Goal: Task Accomplishment & Management: Use online tool/utility

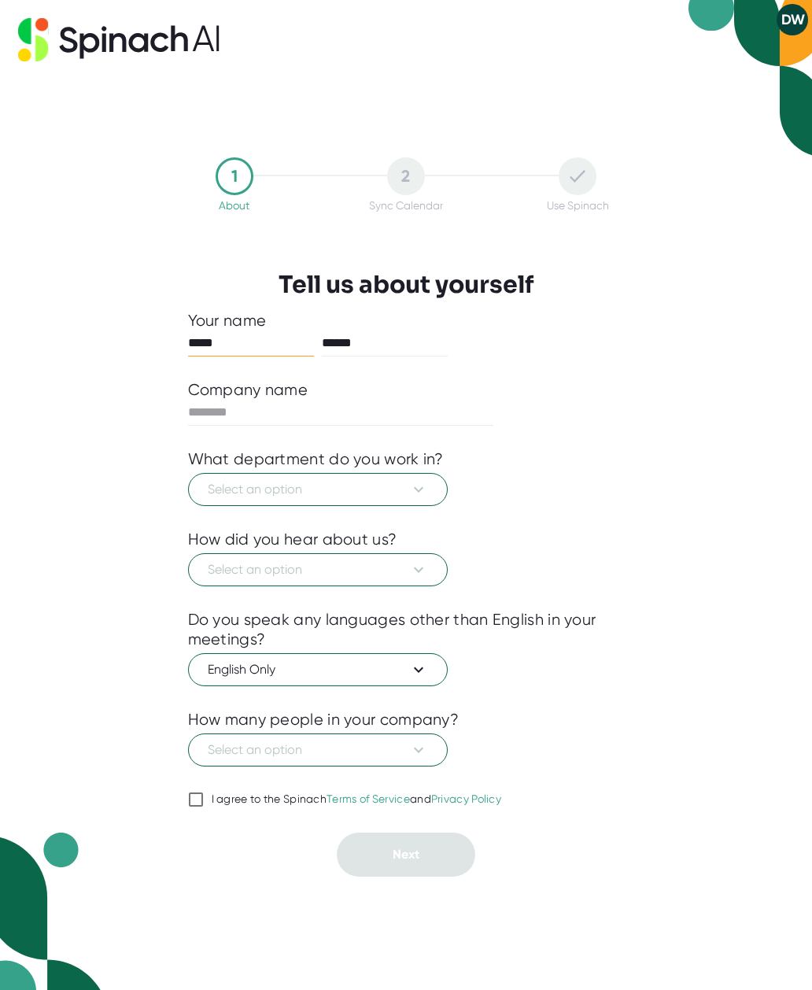
click at [409, 494] on icon at bounding box center [418, 489] width 19 height 19
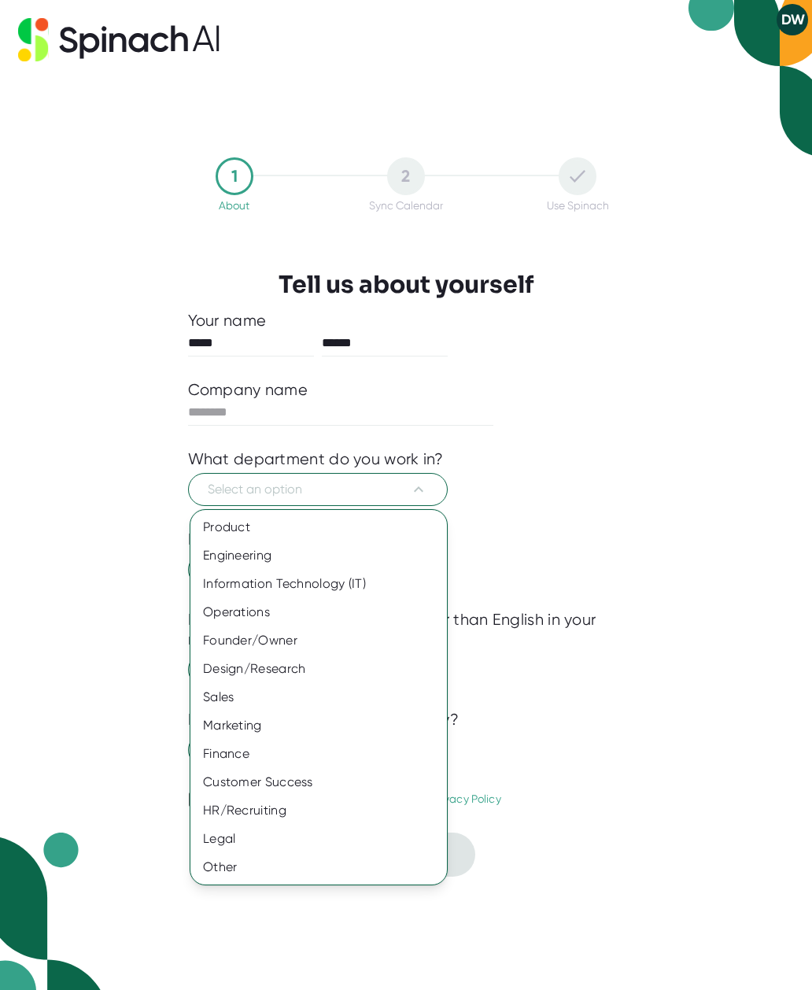
click at [267, 696] on div "Sales" at bounding box center [318, 697] width 257 height 28
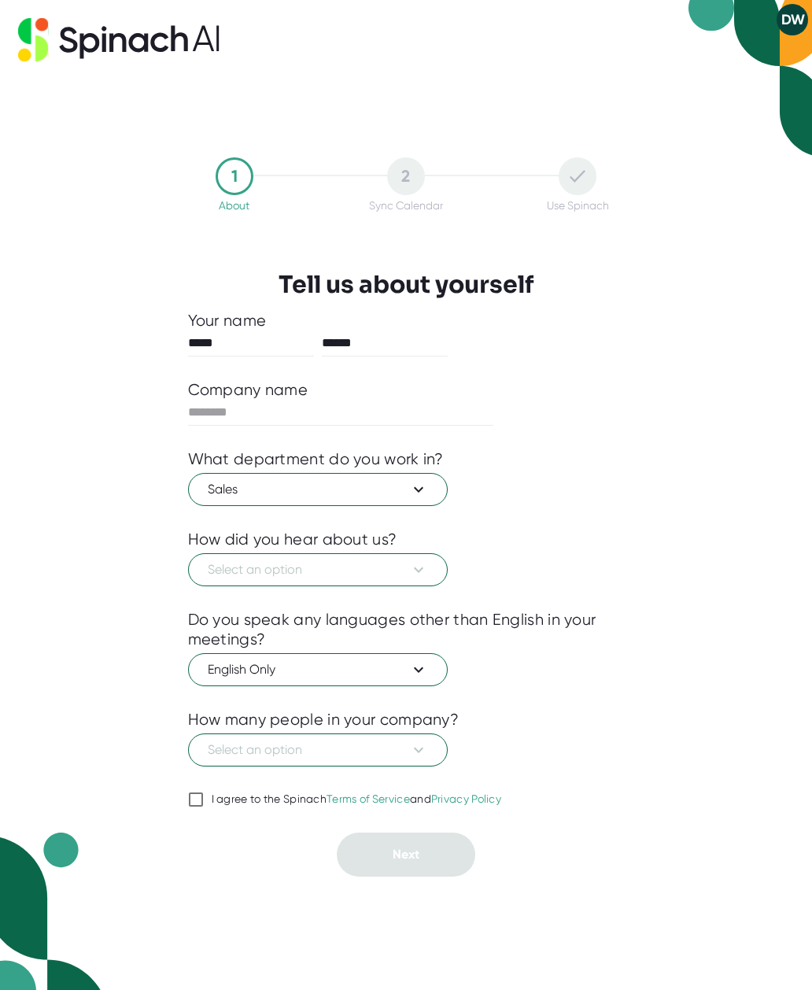
click at [411, 572] on icon at bounding box center [418, 569] width 19 height 19
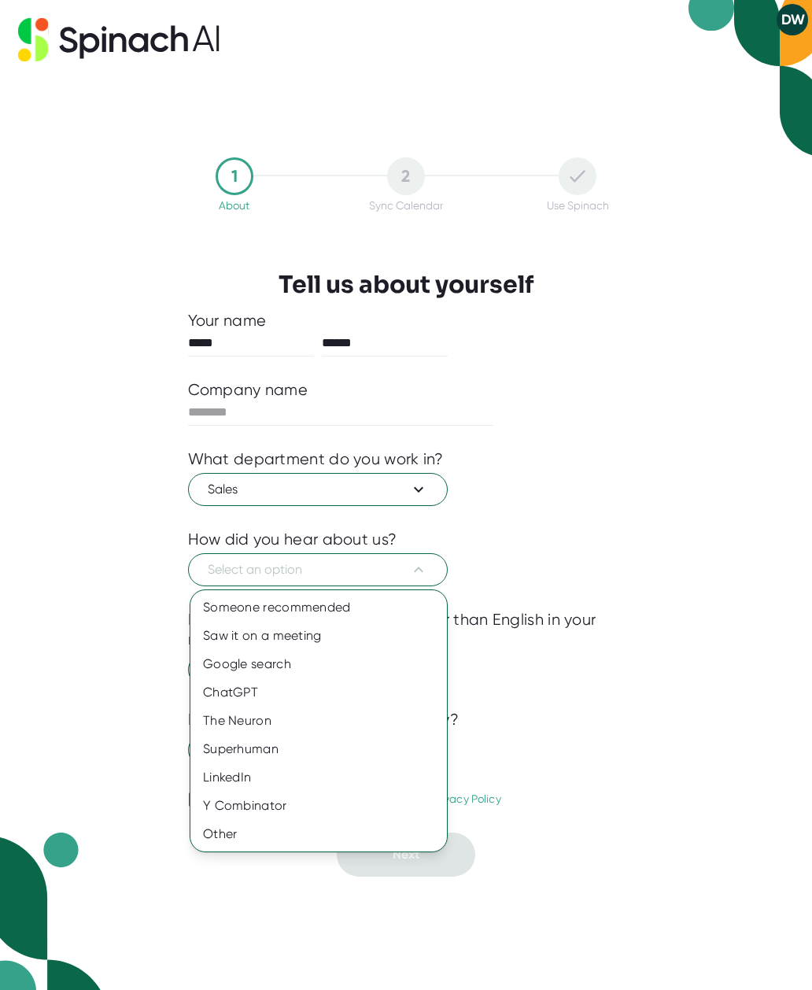
click at [290, 664] on div "Google search" at bounding box center [318, 664] width 257 height 28
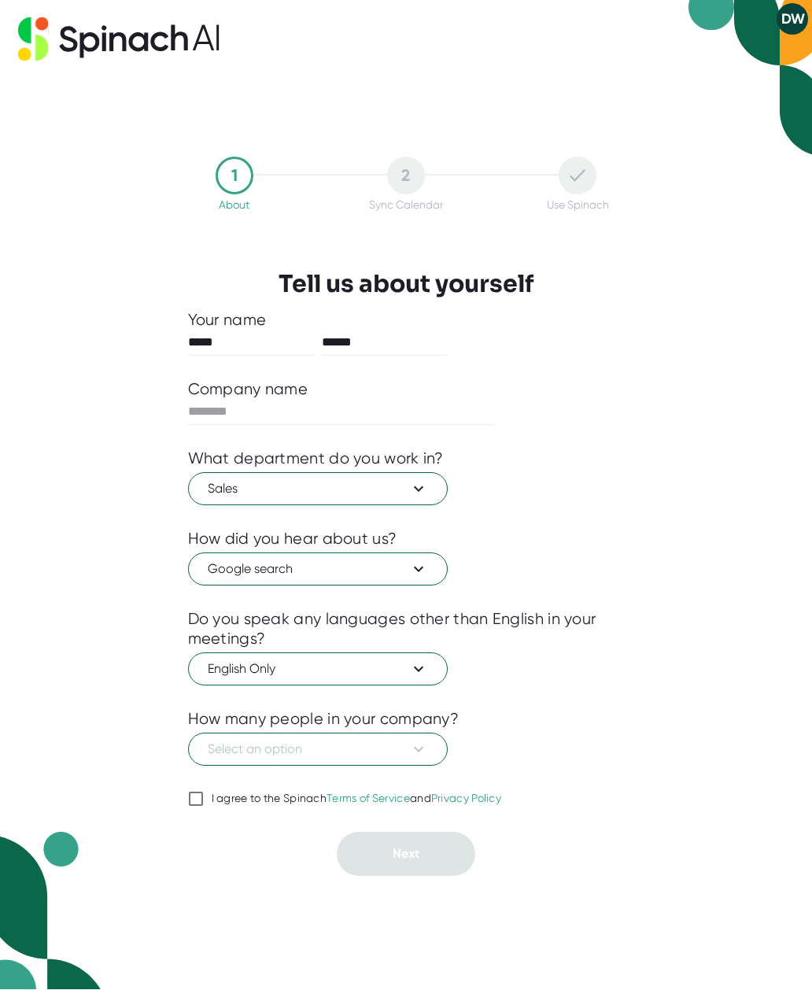
click at [405, 754] on span "Select an option" at bounding box center [318, 750] width 220 height 19
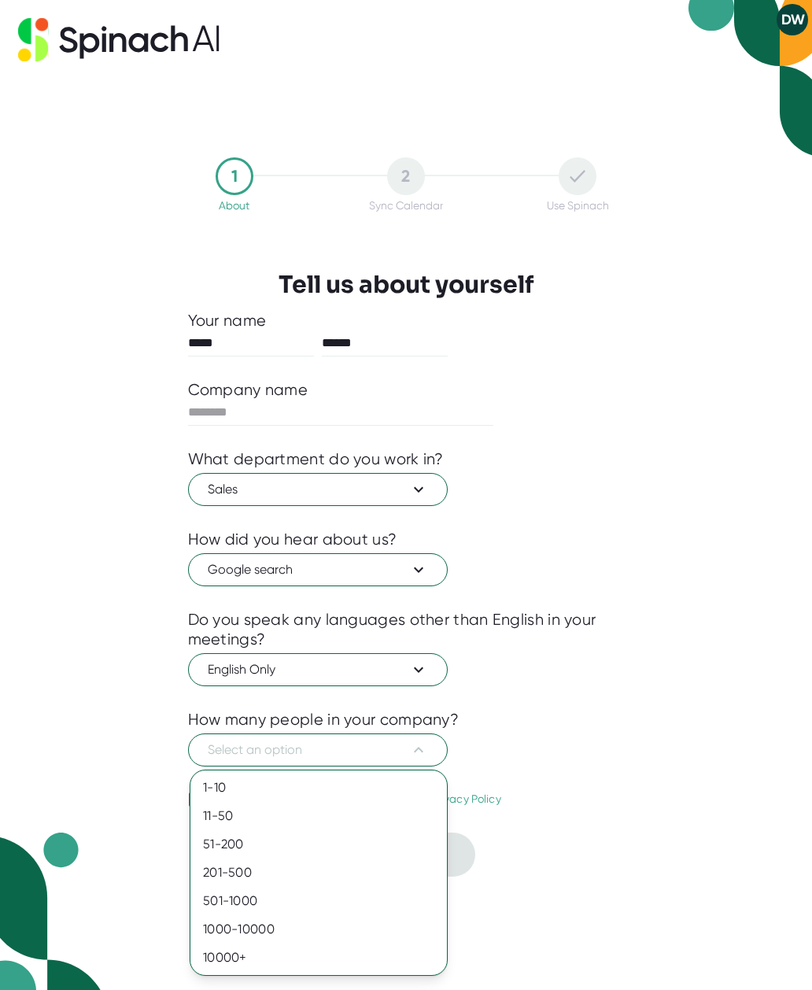
click at [258, 866] on div "201-500" at bounding box center [318, 873] width 257 height 28
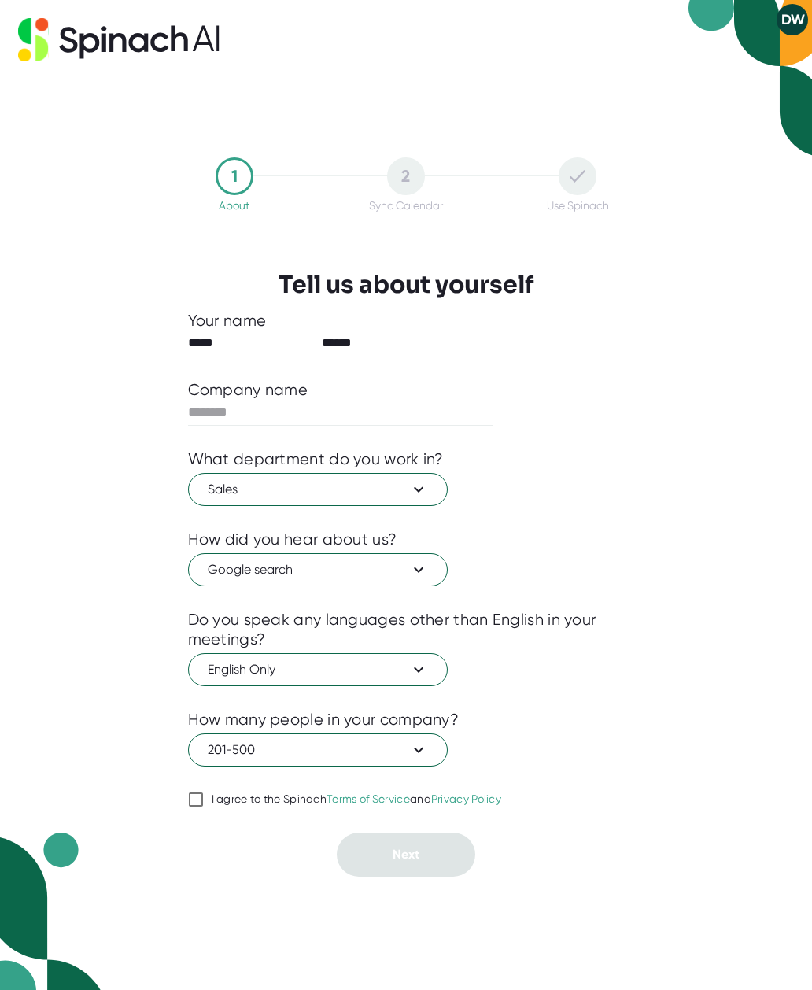
click at [310, 797] on div "I agree to the Spinach Terms of Service and Privacy Policy" at bounding box center [357, 800] width 290 height 14
click at [204, 797] on input "I agree to the Spinach Terms of Service and Privacy Policy" at bounding box center [196, 799] width 16 height 19
checkbox input "true"
click at [361, 416] on input "text" at bounding box center [341, 412] width 306 height 25
type input "**********"
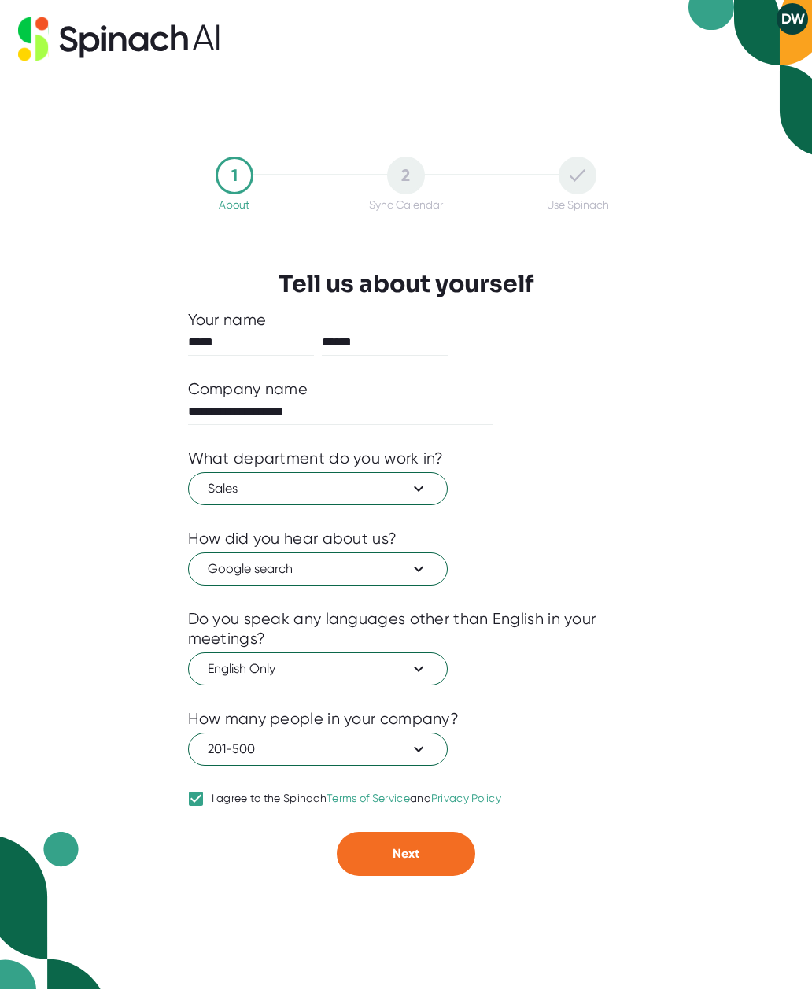
click at [430, 856] on button "Next" at bounding box center [406, 855] width 139 height 44
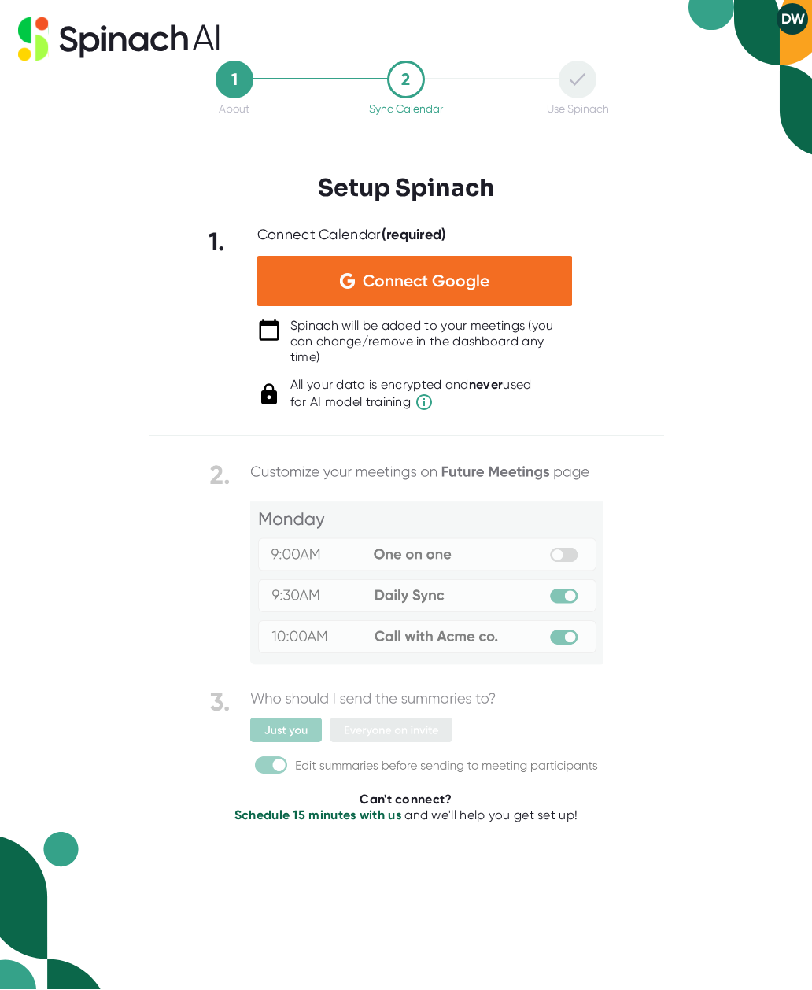
click at [493, 284] on div "Connect Google" at bounding box center [414, 282] width 315 height 50
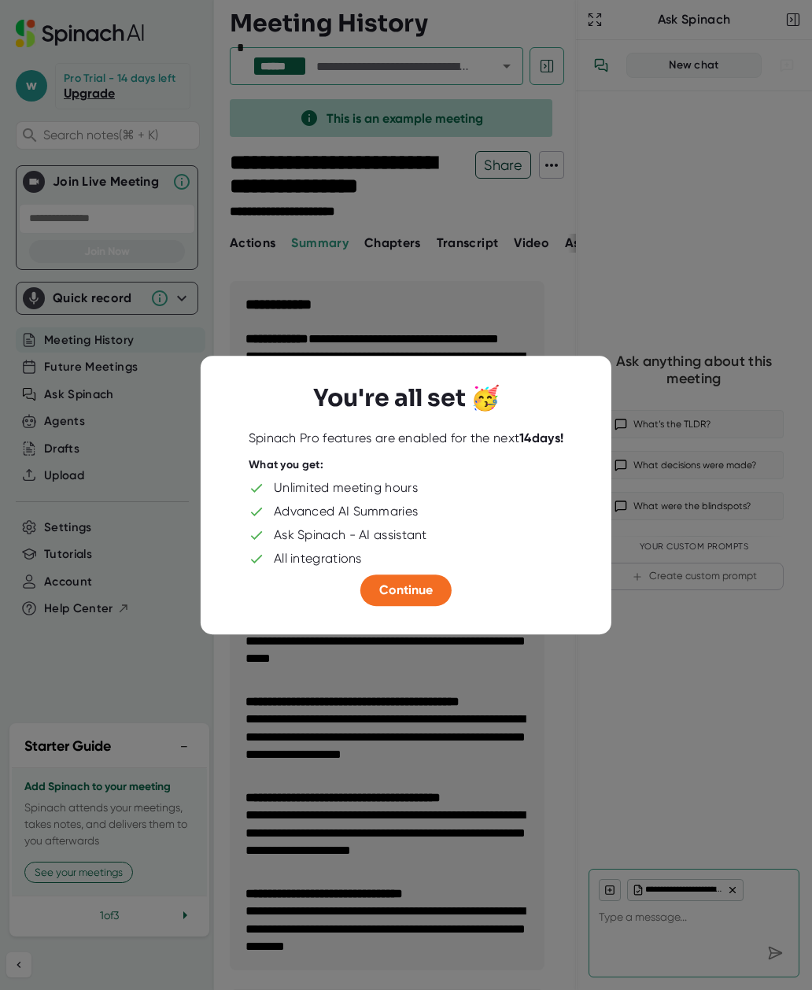
click at [408, 587] on span "Continue" at bounding box center [406, 589] width 54 height 15
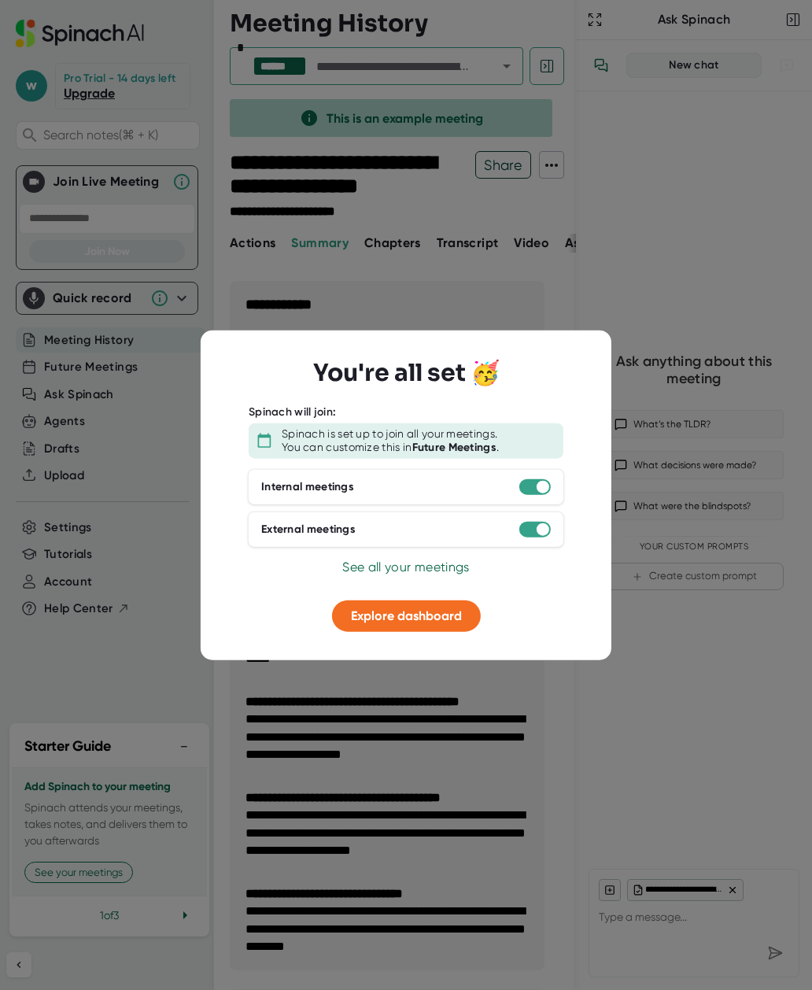
click at [424, 622] on span "Explore dashboard" at bounding box center [406, 615] width 111 height 15
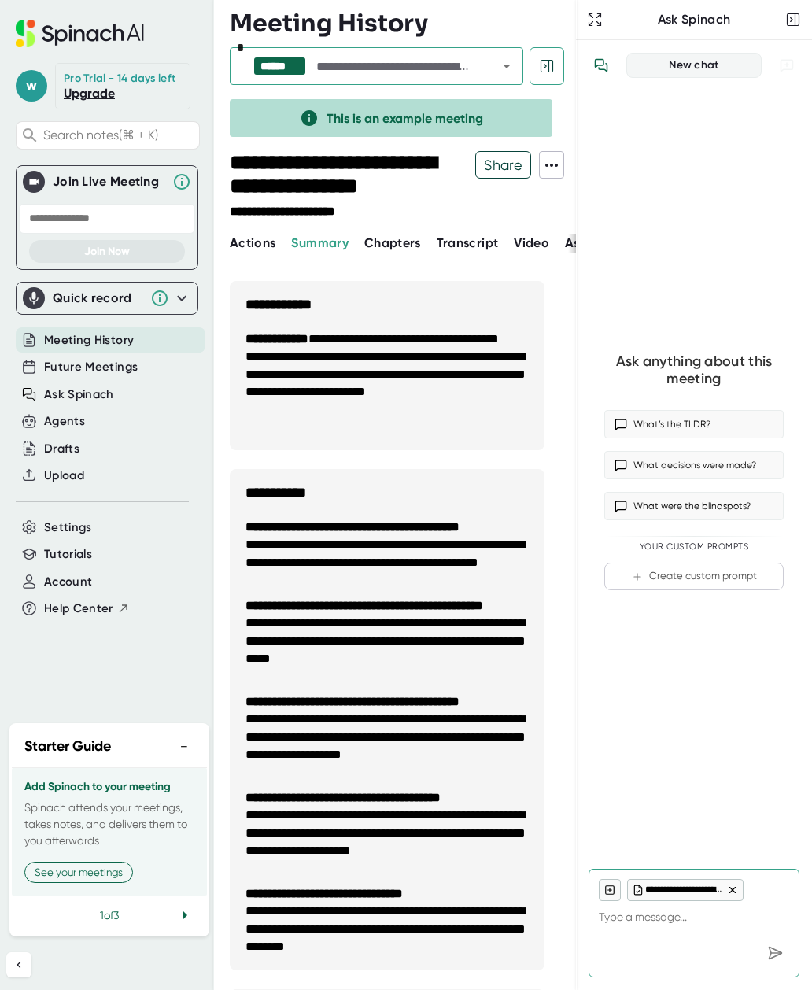
scroll to position [746, 0]
type textarea "x"
click at [46, 371] on span "Future Meetings" at bounding box center [91, 367] width 94 height 18
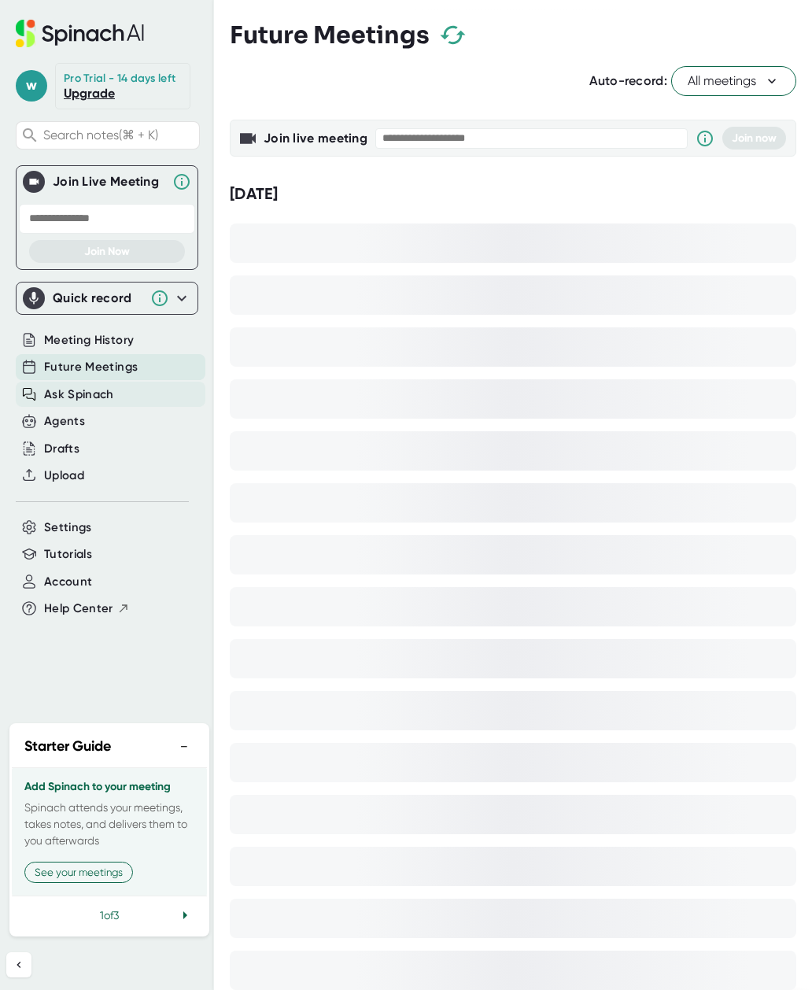
click at [29, 386] on div "Ask Spinach" at bounding box center [111, 395] width 190 height 26
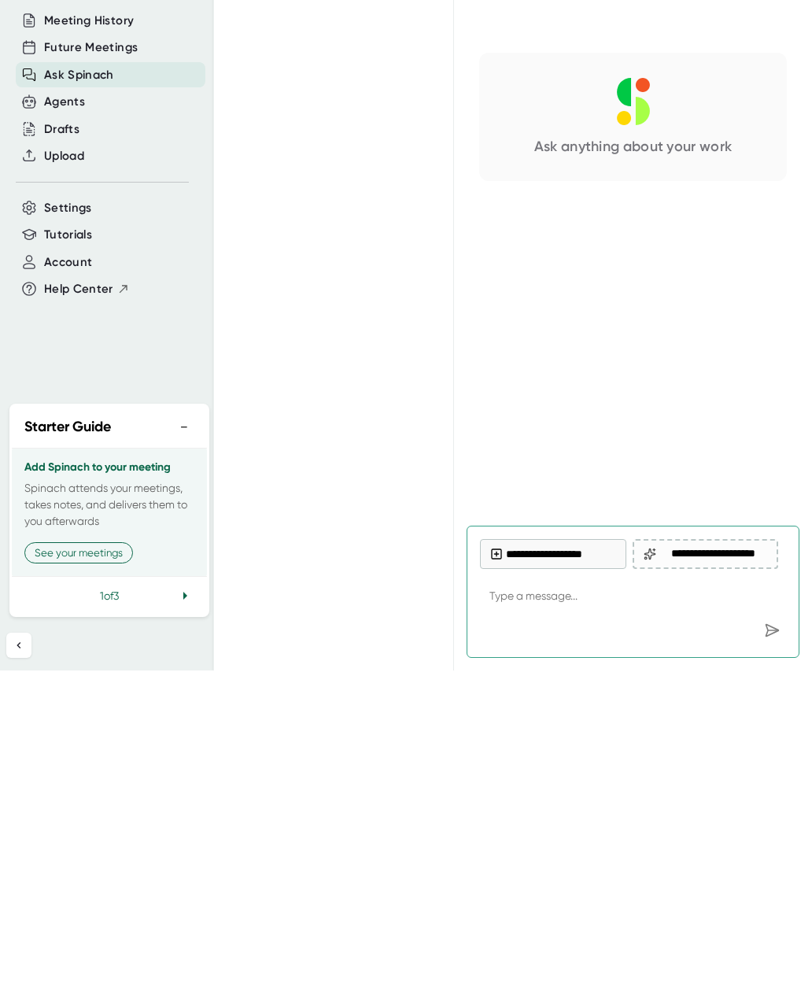
click at [44, 545] on span "Tutorials" at bounding box center [68, 554] width 48 height 18
